Goal: Task Accomplishment & Management: Complete application form

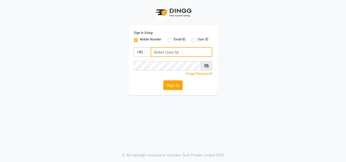
type input "8447146829"
click at [171, 86] on button "Sign In" at bounding box center [172, 86] width 19 height 10
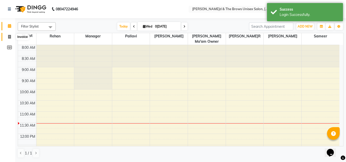
click at [8, 35] on span at bounding box center [9, 37] width 9 height 6
select select "872"
select select "service"
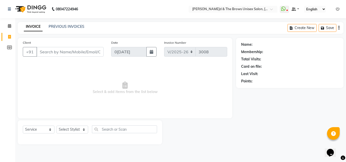
click at [48, 53] on input "Client" at bounding box center [69, 52] width 67 height 10
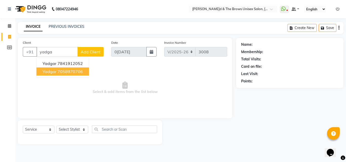
click at [63, 69] on button "Yadgar 7058970706" at bounding box center [62, 72] width 52 height 8
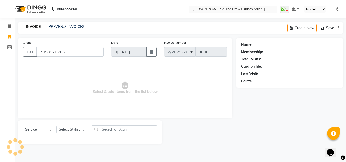
type input "7058970706"
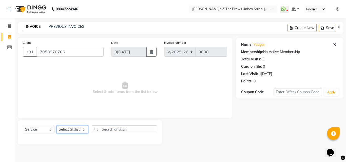
click at [70, 127] on select "Select Stylist[PERSON_NAME] manager[PERSON_NAME]n[PERSON_NAME]i ma'am owner[PER…" at bounding box center [72, 130] width 32 height 8
select select "15229"
click at [56, 126] on select "Select Stylist[PERSON_NAME] manager[PERSON_NAME]n[PERSON_NAME]i ma'am owner[PER…" at bounding box center [72, 130] width 32 height 8
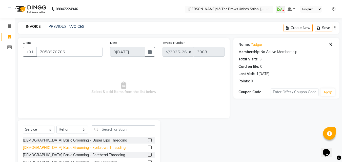
click at [85, 146] on div "[DEMOGRAPHIC_DATA] Basic Grooming - Eyebrows Threading" at bounding box center [74, 147] width 103 height 5
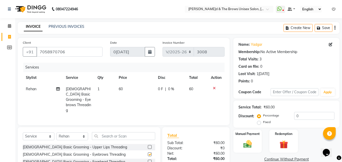
checkbox input "false"
click at [102, 135] on input "text" at bounding box center [123, 136] width 63 height 8
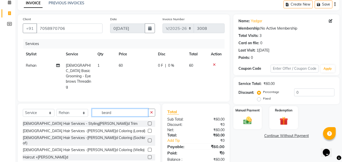
scroll to position [35, 0]
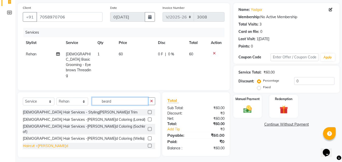
type input "beard"
click at [44, 144] on div "Haircut +[PERSON_NAME]d" at bounding box center [45, 146] width 45 height 5
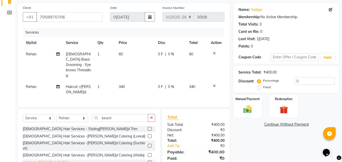
checkbox input "false"
click at [255, 114] on img at bounding box center [248, 109] width 14 height 10
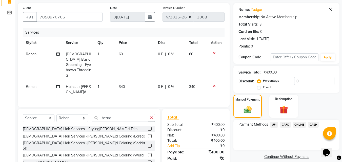
click at [274, 125] on span "UPI" at bounding box center [274, 125] width 8 height 6
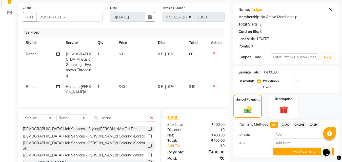
click at [281, 151] on button "Add Payment" at bounding box center [303, 152] width 61 height 8
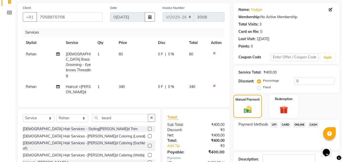
scroll to position [70, 0]
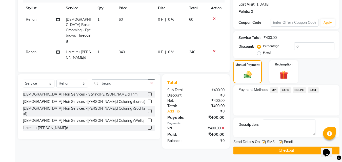
click at [263, 144] on div at bounding box center [263, 143] width 3 height 5
click at [266, 143] on div "SMS" at bounding box center [270, 143] width 17 height 6
click at [265, 143] on label at bounding box center [264, 143] width 4 height 4
click at [265, 143] on input "checkbox" at bounding box center [263, 142] width 3 height 3
checkbox input "false"
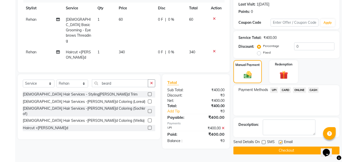
click at [264, 149] on button "Checkout" at bounding box center [287, 151] width 106 height 8
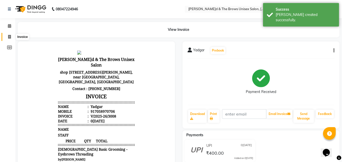
click at [8, 39] on span at bounding box center [9, 37] width 9 height 6
select select "service"
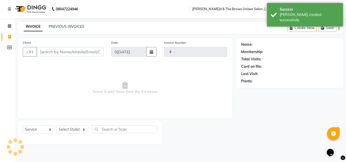
type input "3009"
select select "872"
click at [41, 49] on input "Client" at bounding box center [69, 52] width 67 height 10
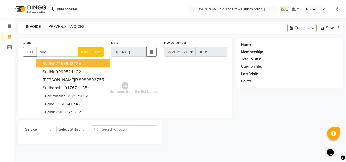
click at [50, 63] on span "Sudhir" at bounding box center [49, 63] width 12 height 5
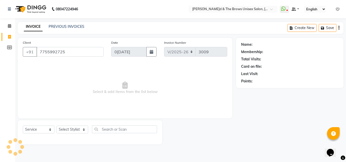
type input "7755992725"
select select "2: Object"
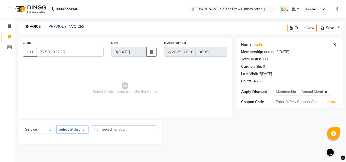
click at [66, 131] on select "Select Stylist[PERSON_NAME] manager[PERSON_NAME]n[PERSON_NAME]i ma'am owner[PER…" at bounding box center [72, 130] width 32 height 8
select select "15229"
click at [56, 126] on select "Select Stylist[PERSON_NAME] manager[PERSON_NAME]n[PERSON_NAME]i ma'am owner[PER…" at bounding box center [72, 130] width 32 height 8
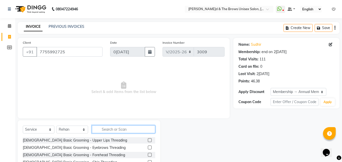
click at [106, 129] on input "text" at bounding box center [123, 130] width 63 height 8
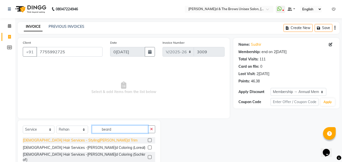
type input "beard"
click at [63, 140] on div "[DEMOGRAPHIC_DATA] Hair Services - Styling[PERSON_NAME]d Trim" at bounding box center [80, 140] width 115 height 5
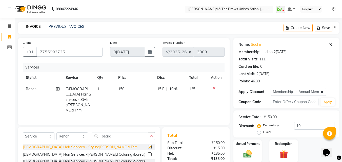
checkbox input "false"
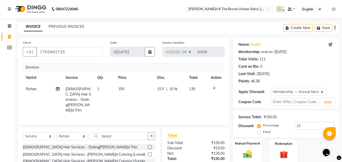
click at [253, 149] on img at bounding box center [248, 154] width 14 height 10
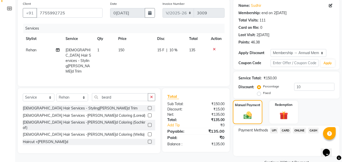
scroll to position [51, 0]
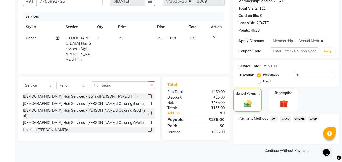
click at [276, 118] on span "UPI" at bounding box center [274, 119] width 8 height 6
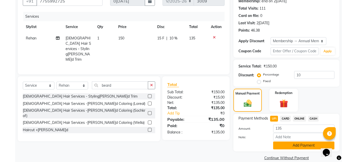
click at [285, 146] on button "Add Payment" at bounding box center [303, 146] width 61 height 8
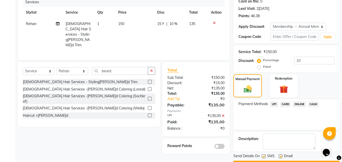
scroll to position [80, 0]
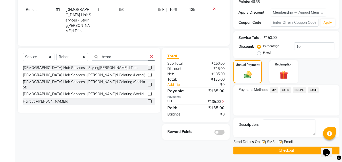
click at [266, 142] on label at bounding box center [264, 143] width 4 height 4
click at [265, 142] on input "checkbox" at bounding box center [263, 142] width 3 height 3
checkbox input "false"
click at [264, 148] on button "Checkout" at bounding box center [287, 151] width 106 height 8
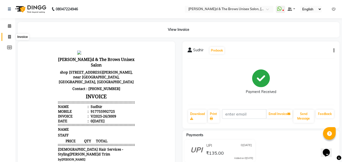
click at [6, 35] on span at bounding box center [9, 37] width 9 height 6
select select "service"
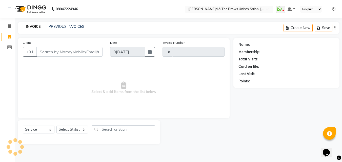
type input "3010"
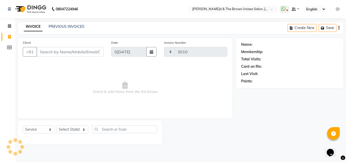
select select "872"
click at [86, 130] on select "Select Stylist" at bounding box center [72, 130] width 32 height 8
click at [75, 128] on select "Select Stylist" at bounding box center [72, 130] width 32 height 8
click at [72, 130] on select "Select Stylist[PERSON_NAME] manager[PERSON_NAME]n[PERSON_NAME]i ma'am owner[PER…" at bounding box center [72, 130] width 32 height 8
select select "35213"
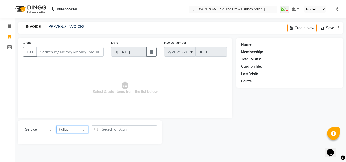
click at [56, 126] on select "Select Stylist[PERSON_NAME] manager[PERSON_NAME]n[PERSON_NAME]i ma'am owner[PER…" at bounding box center [72, 130] width 32 height 8
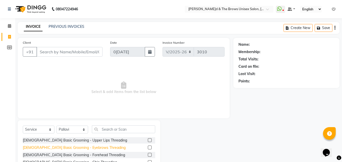
click at [84, 147] on div "[DEMOGRAPHIC_DATA] Basic Grooming - Eyebrows Threading" at bounding box center [74, 147] width 103 height 5
checkbox input "false"
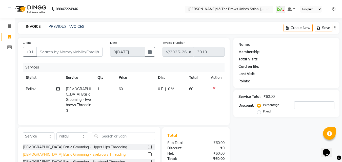
click at [84, 147] on div "[DEMOGRAPHIC_DATA] Basic Grooming - Upper Lips Threading" at bounding box center [75, 147] width 104 height 5
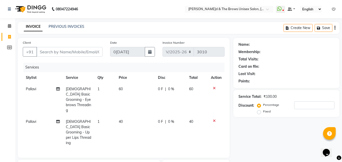
checkbox input "false"
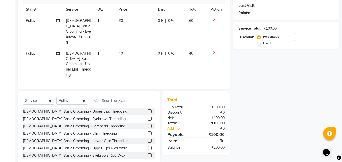
scroll to position [73, 0]
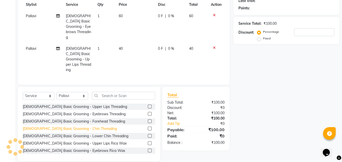
click at [81, 126] on div "[DEMOGRAPHIC_DATA] Basic Grooming - Chin Threading" at bounding box center [70, 128] width 94 height 5
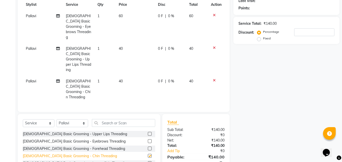
checkbox input "false"
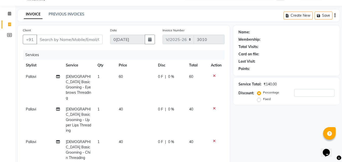
scroll to position [0, 0]
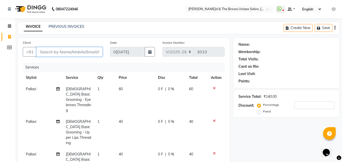
click at [61, 52] on input "Client" at bounding box center [69, 52] width 66 height 10
type input "9"
type input "0"
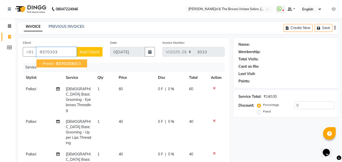
click at [57, 63] on span "9370103" at bounding box center [65, 63] width 18 height 5
type input "9370103803"
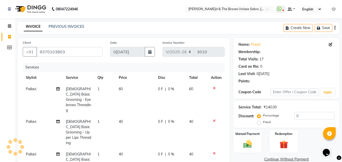
select select "1: Object"
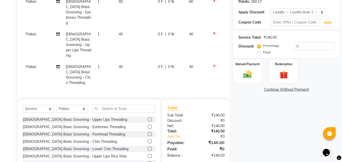
scroll to position [95, 0]
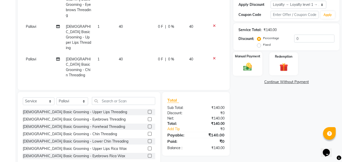
click at [247, 64] on img at bounding box center [248, 67] width 14 height 10
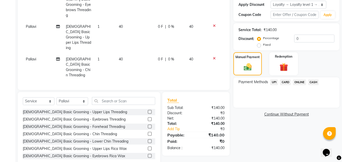
click at [272, 82] on span "UPI" at bounding box center [274, 83] width 8 height 6
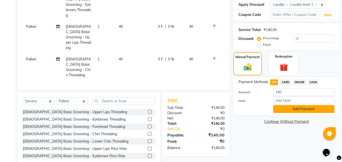
click at [276, 109] on button "Add Payment" at bounding box center [303, 109] width 61 height 8
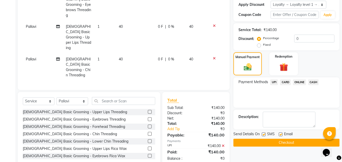
click at [265, 135] on label at bounding box center [264, 135] width 4 height 4
click at [265, 135] on input "checkbox" at bounding box center [263, 134] width 3 height 3
checkbox input "false"
click at [265, 143] on button "Checkout" at bounding box center [287, 143] width 106 height 8
